Goal: Transaction & Acquisition: Subscribe to service/newsletter

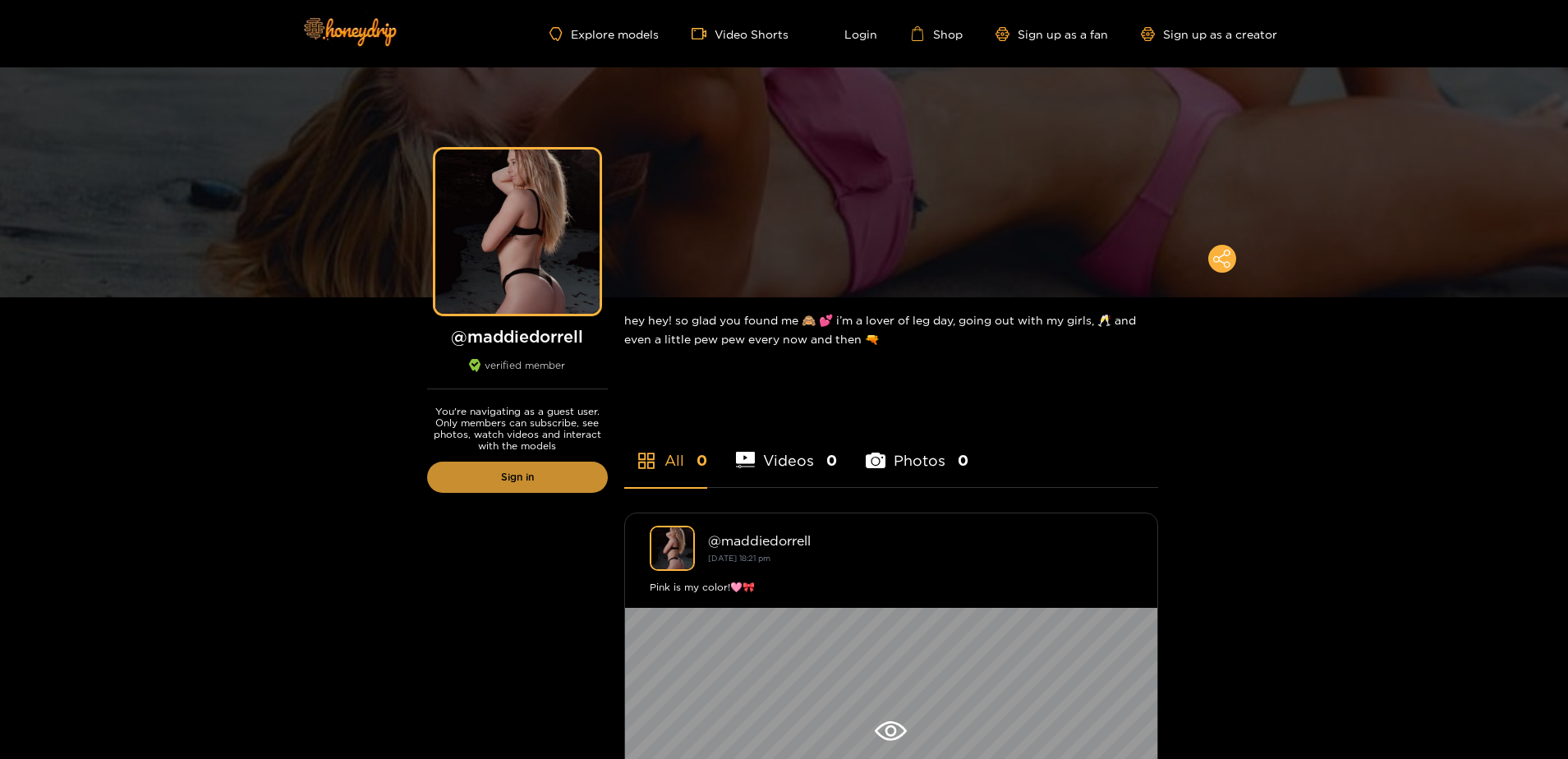
click at [546, 489] on link "Sign in" at bounding box center [516, 477] width 180 height 32
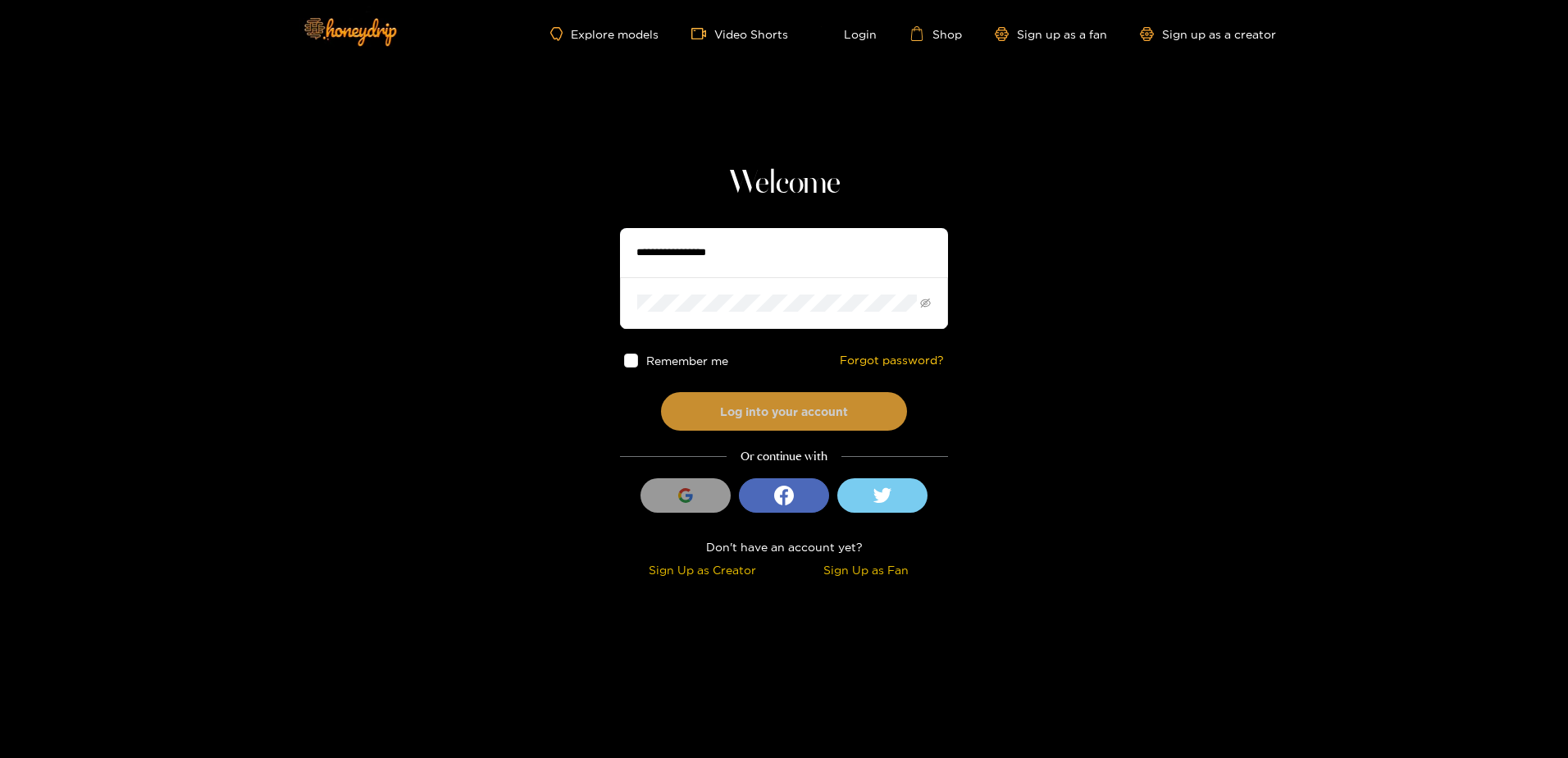
type input "**********"
click at [702, 402] on button "Log into your account" at bounding box center [784, 411] width 246 height 38
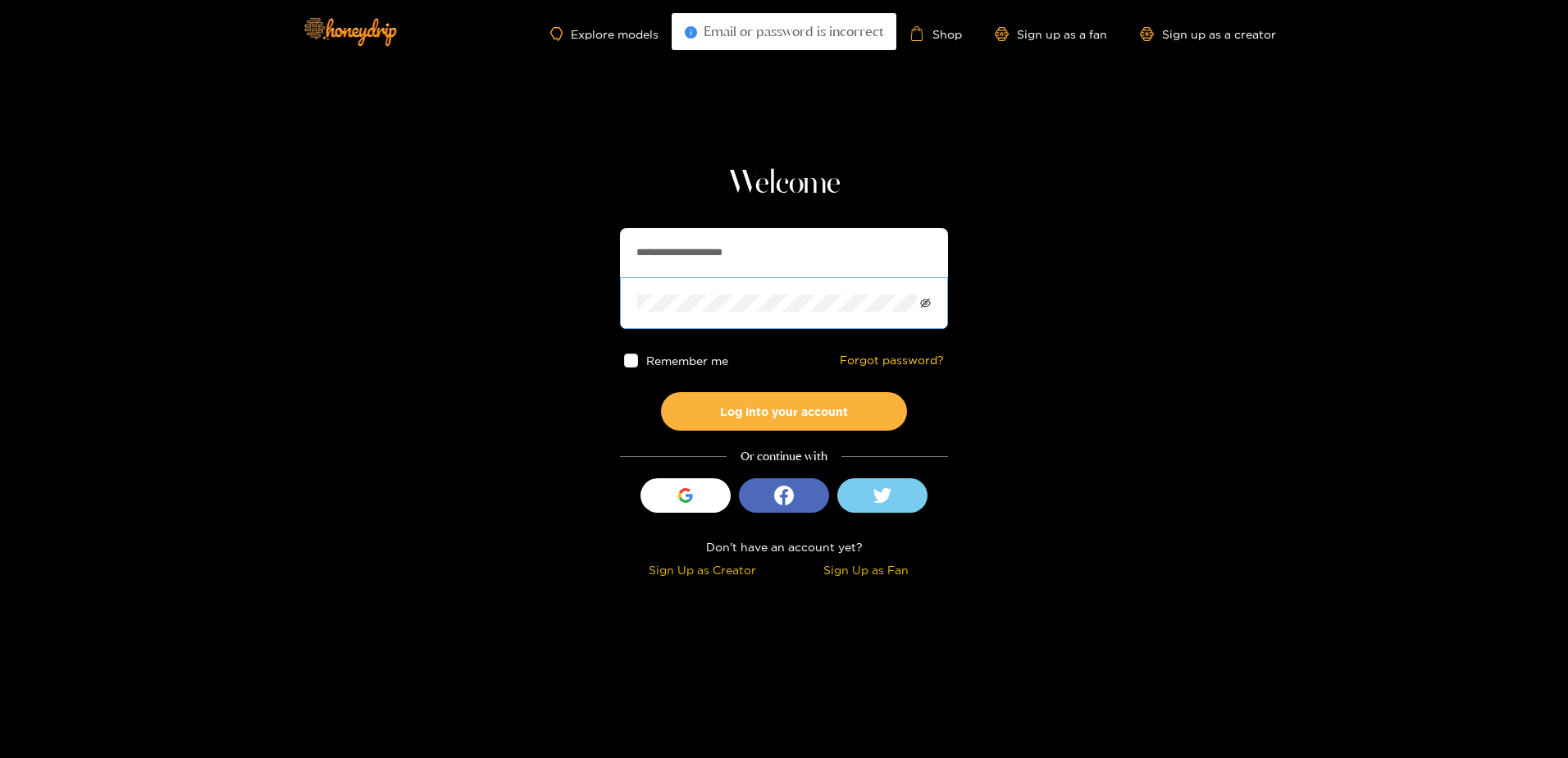
click at [927, 302] on icon "eye-invisible" at bounding box center [925, 303] width 11 height 11
click at [629, 362] on span at bounding box center [631, 360] width 14 height 14
click at [691, 494] on icon "button" at bounding box center [685, 495] width 15 height 15
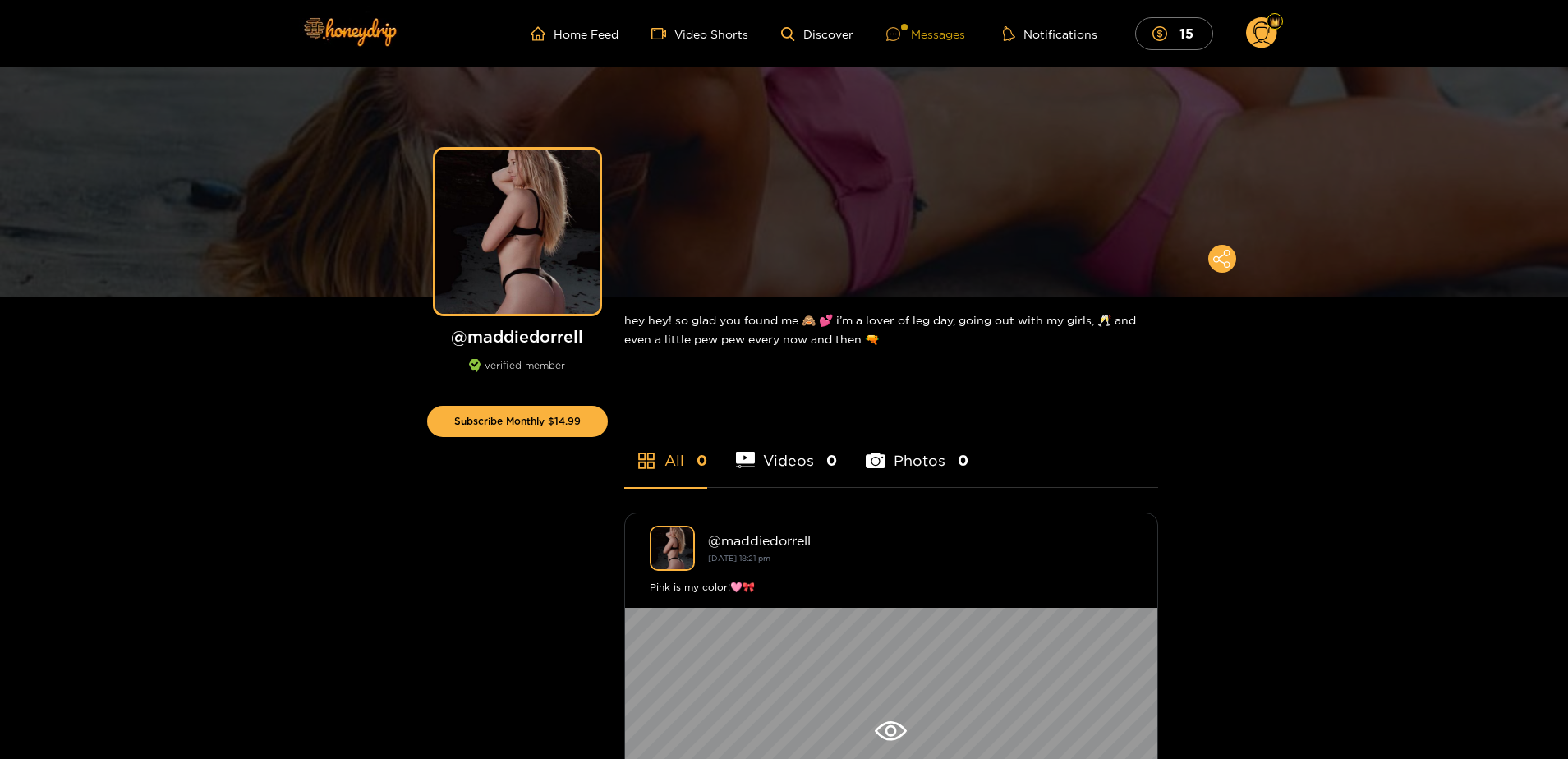
click at [904, 37] on div at bounding box center [898, 34] width 25 height 14
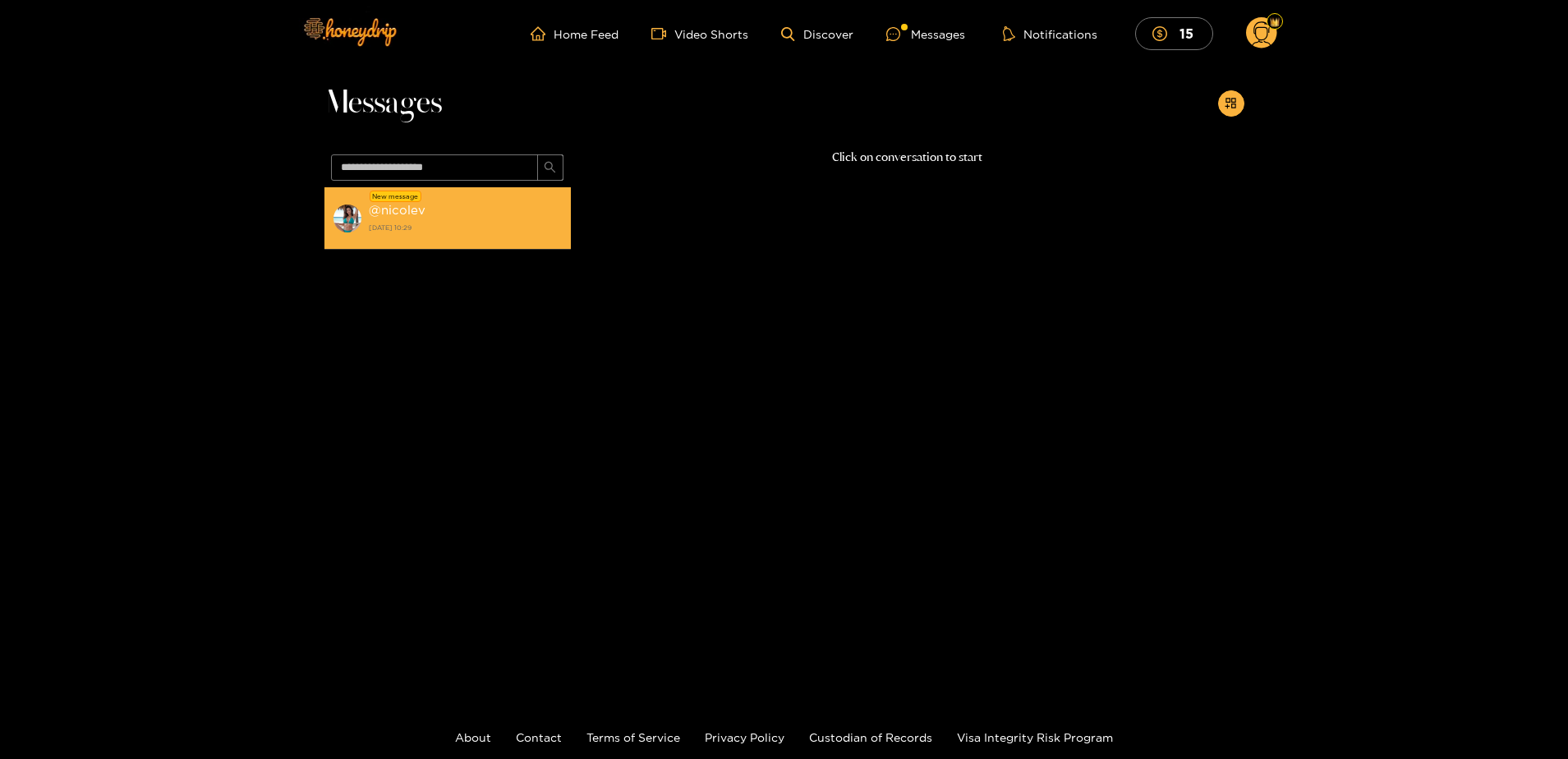
click at [481, 233] on strong "[DATE] 10:29" at bounding box center [465, 227] width 194 height 15
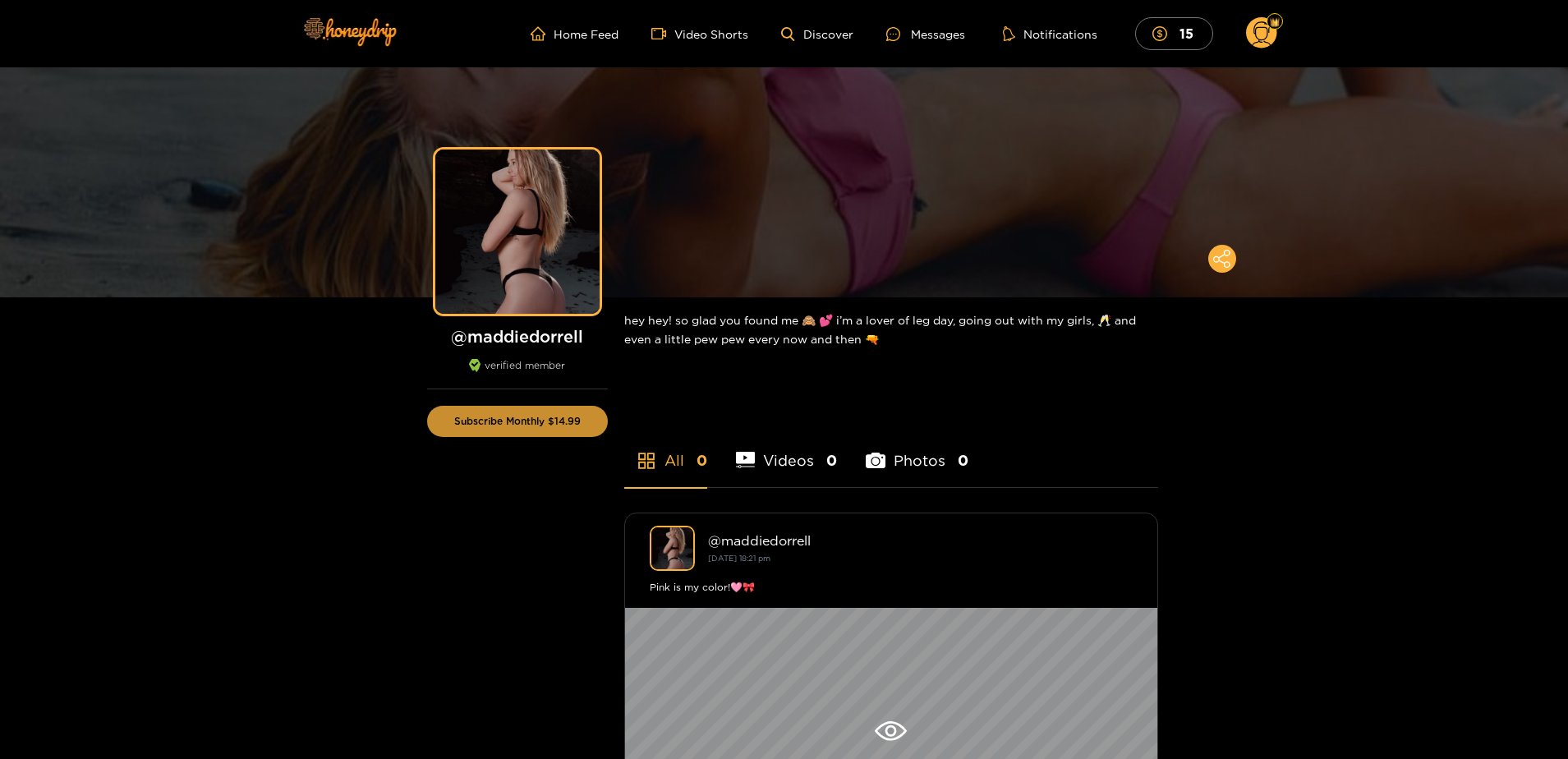
click at [527, 431] on button "Subscribe Monthly $14.99" at bounding box center [516, 422] width 180 height 32
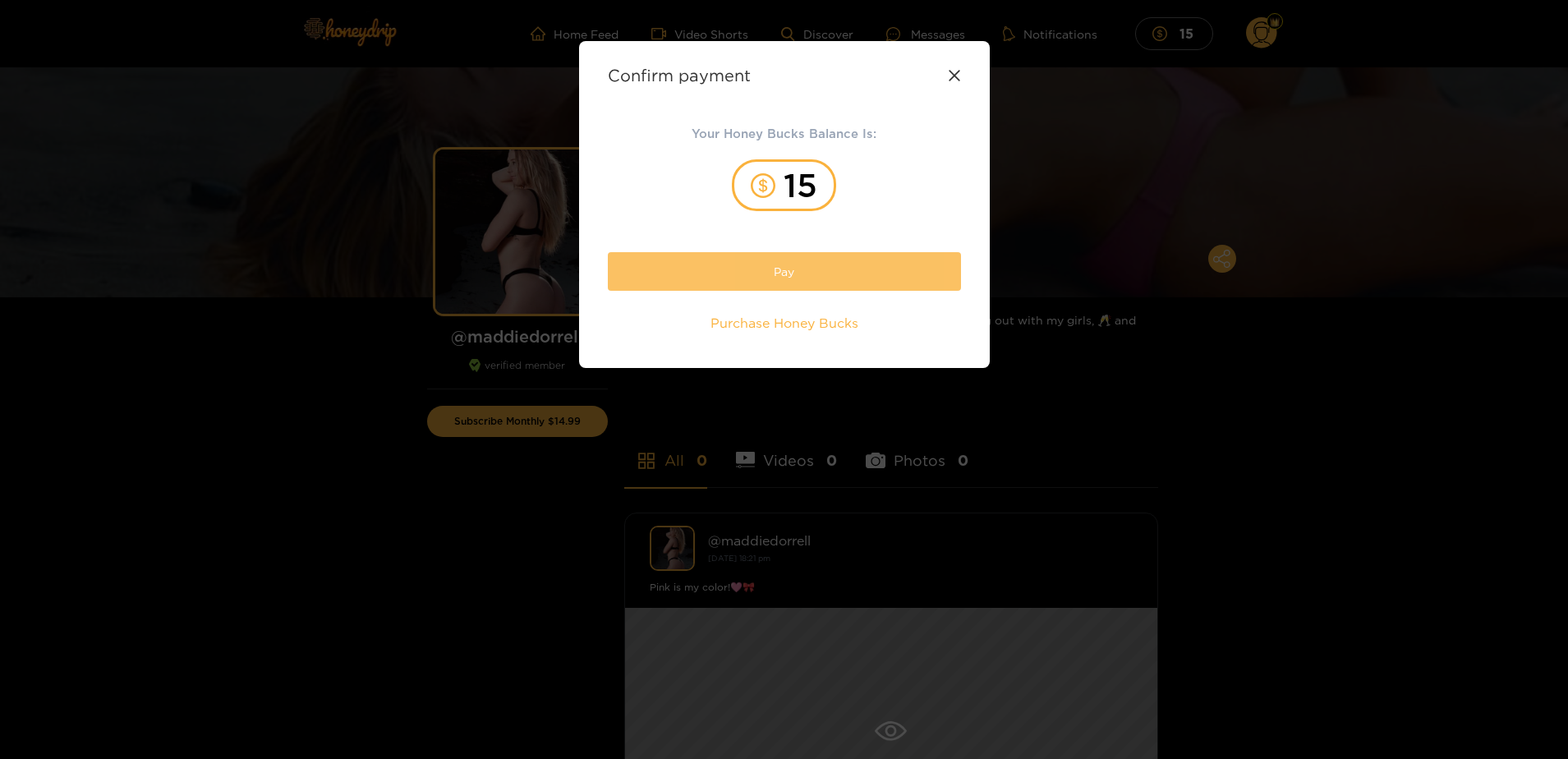
click at [839, 282] on button "Pay" at bounding box center [784, 271] width 353 height 38
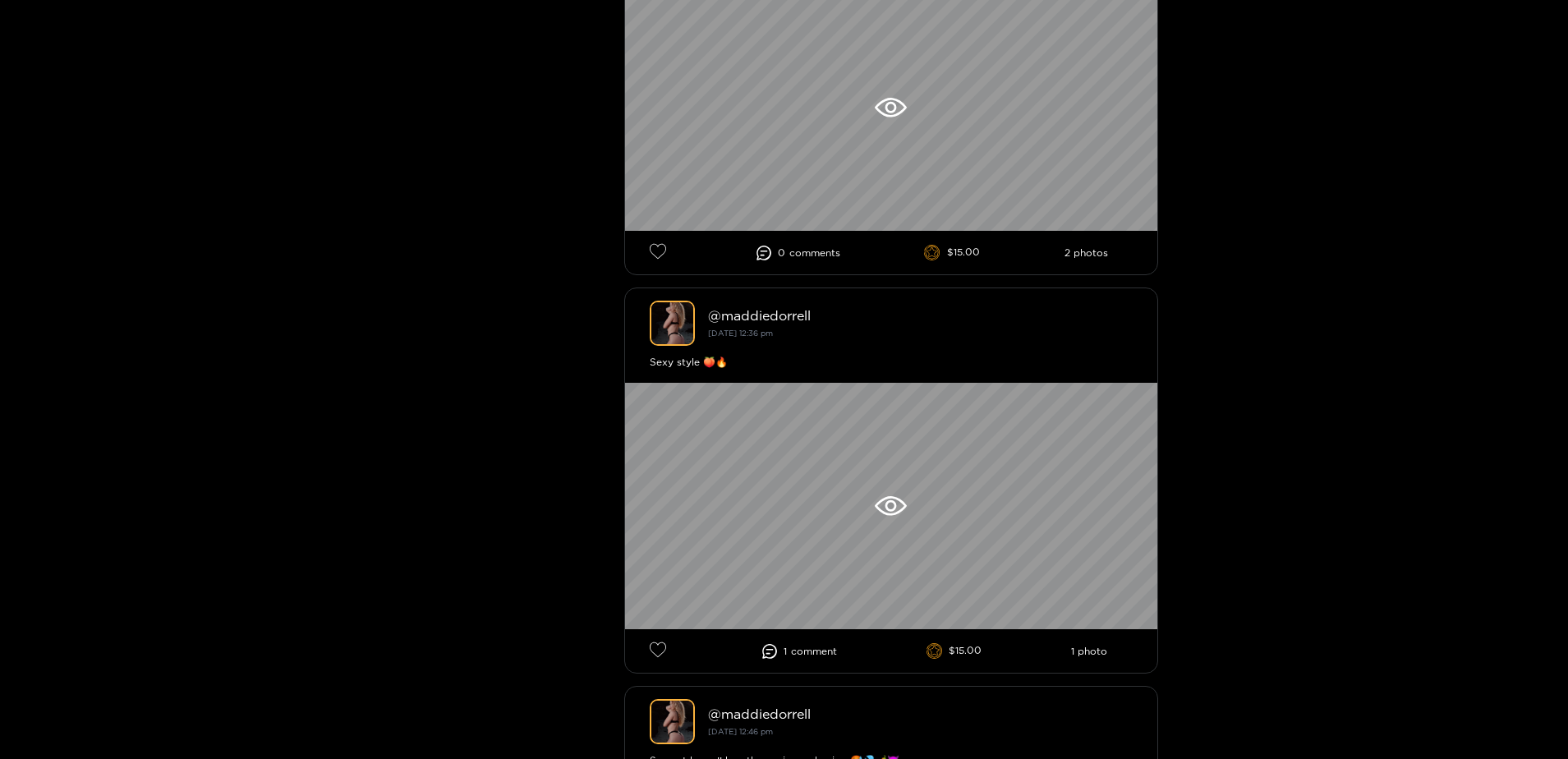
scroll to position [5011, 0]
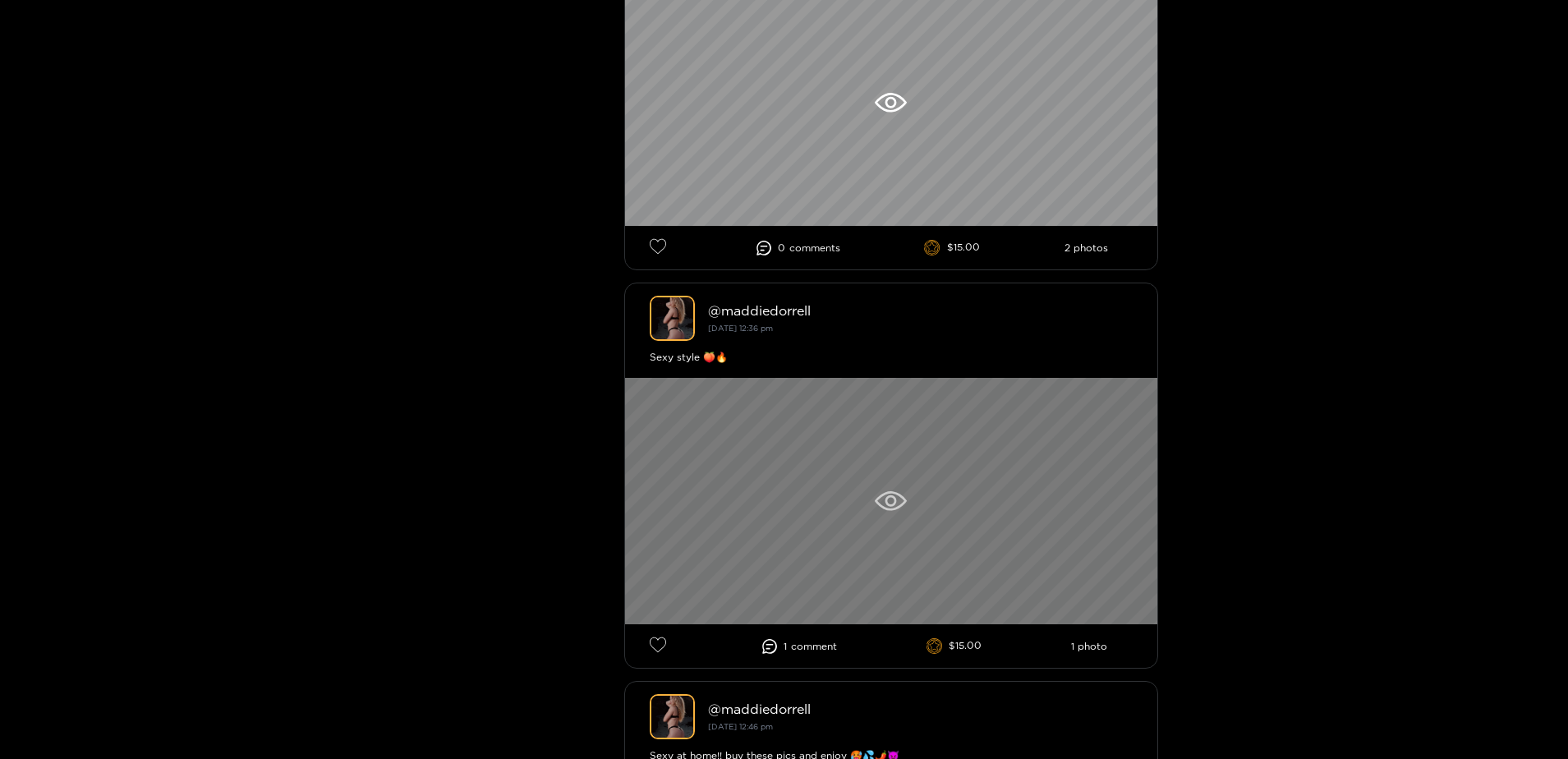
click at [905, 499] on icon at bounding box center [891, 501] width 33 height 20
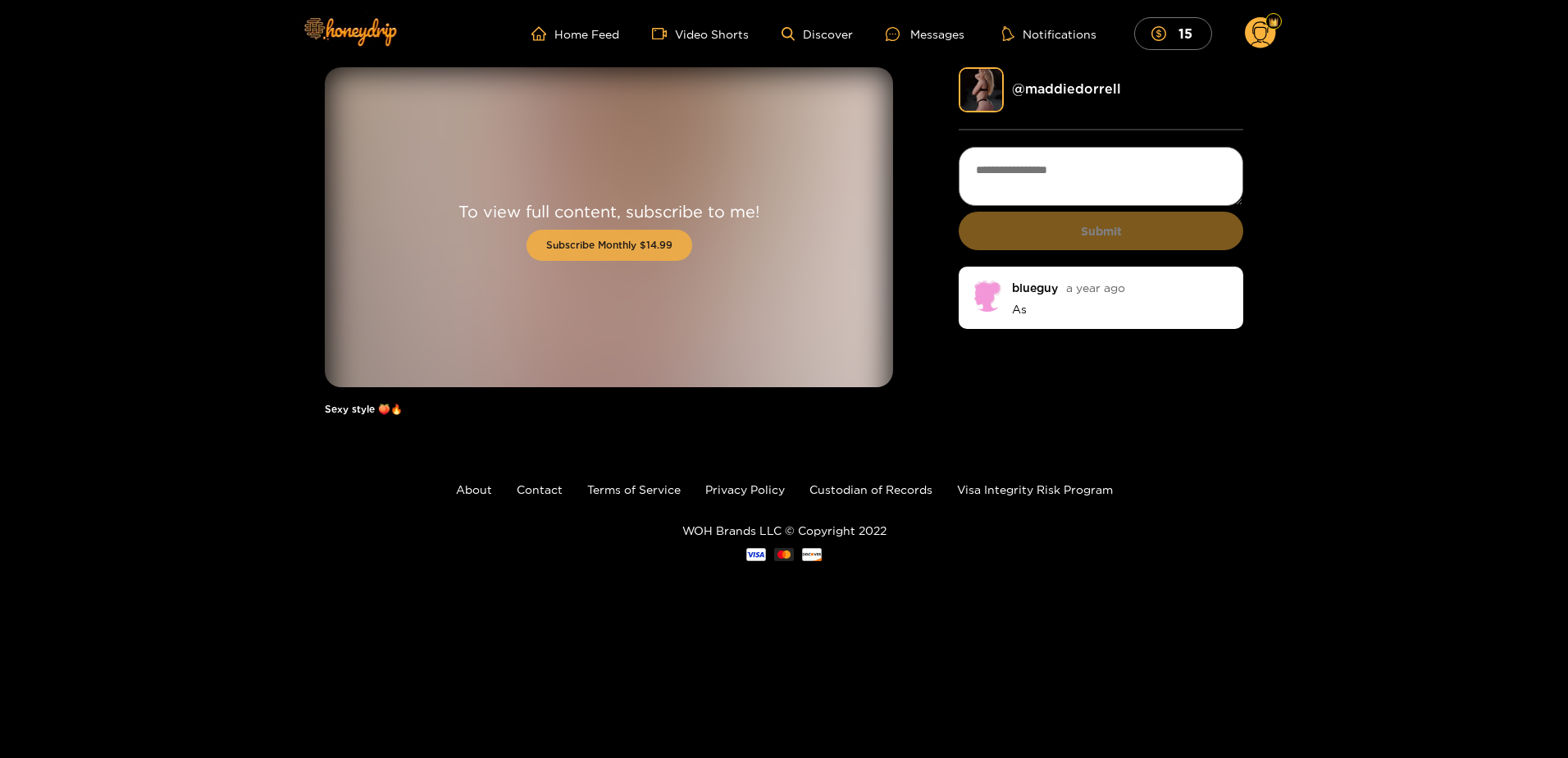
click at [598, 240] on button "Subscribe Monthly $14.99" at bounding box center [609, 245] width 165 height 32
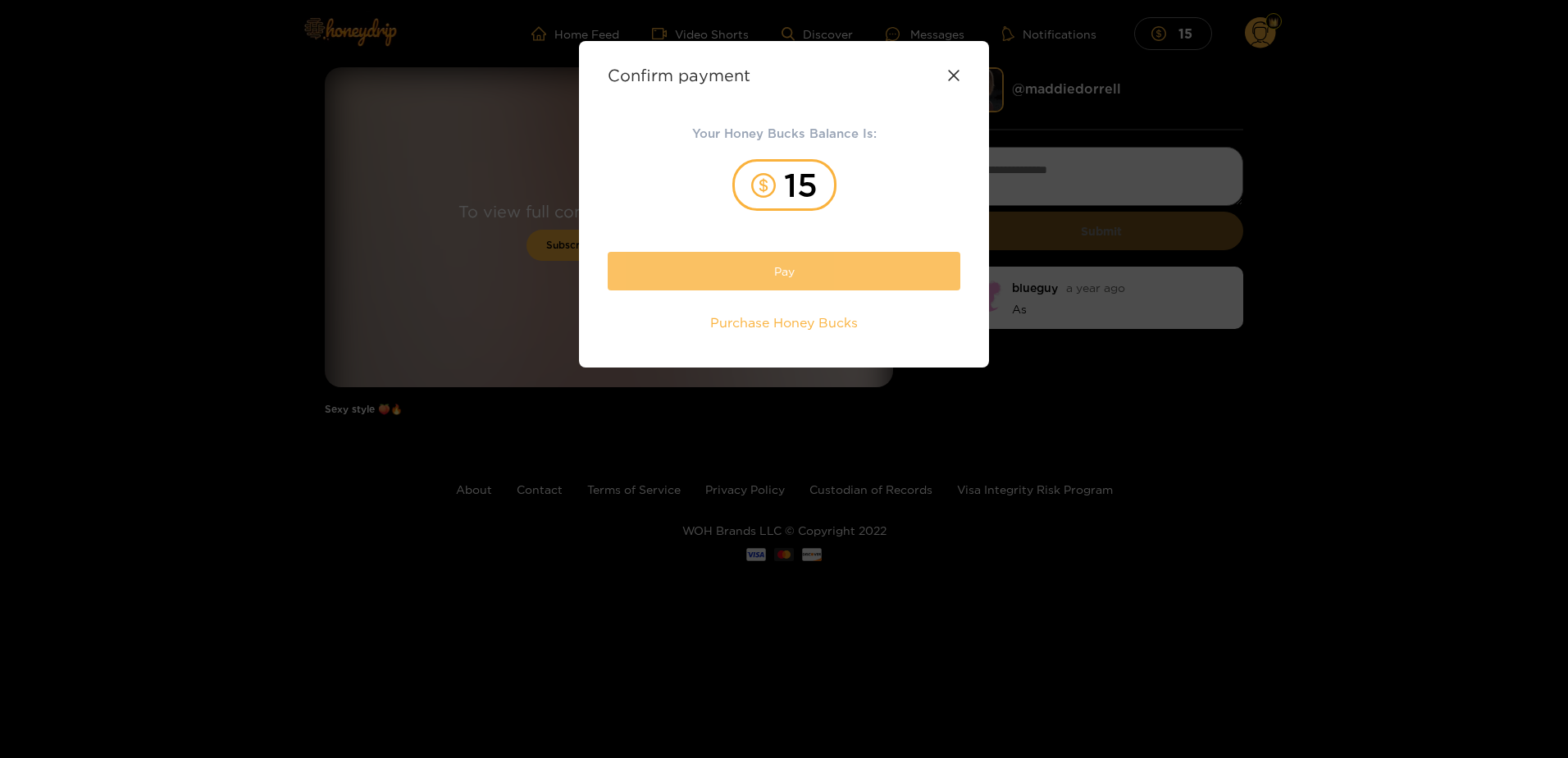
click at [714, 284] on button "Pay" at bounding box center [784, 271] width 352 height 38
